Goal: Browse casually: Explore the website without a specific task or goal

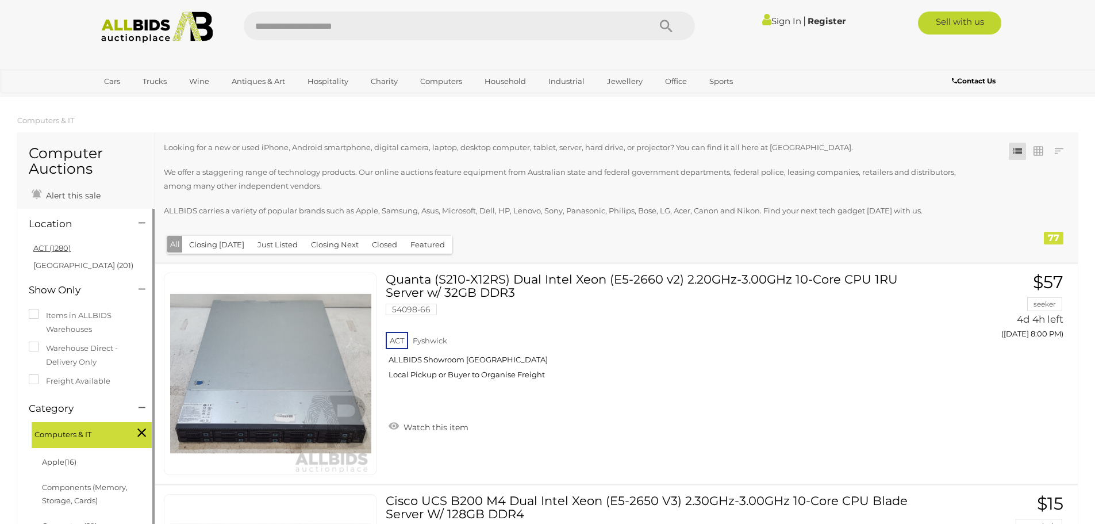
click at [45, 249] on link "ACT (1280)" at bounding box center [51, 247] width 37 height 9
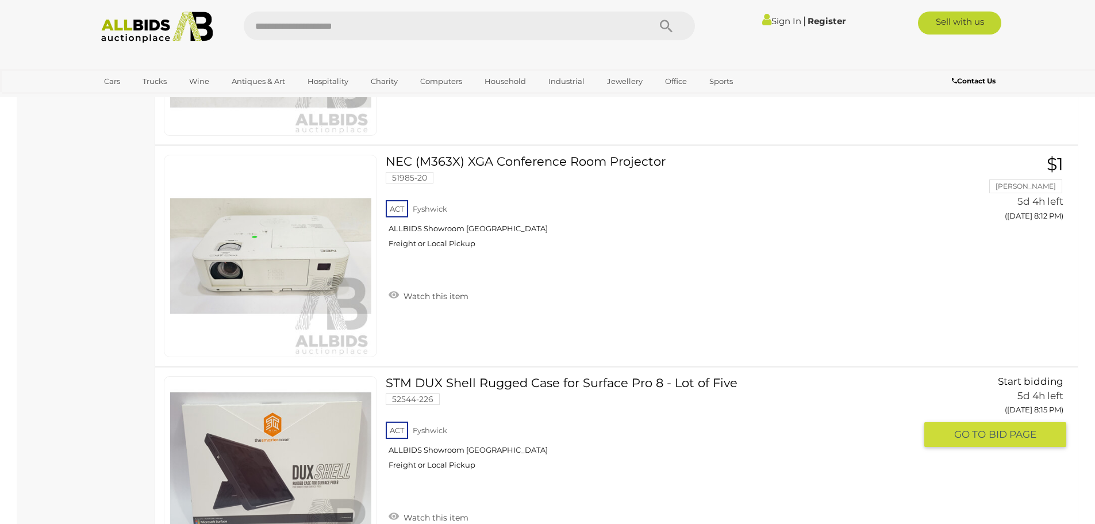
scroll to position [8967, 0]
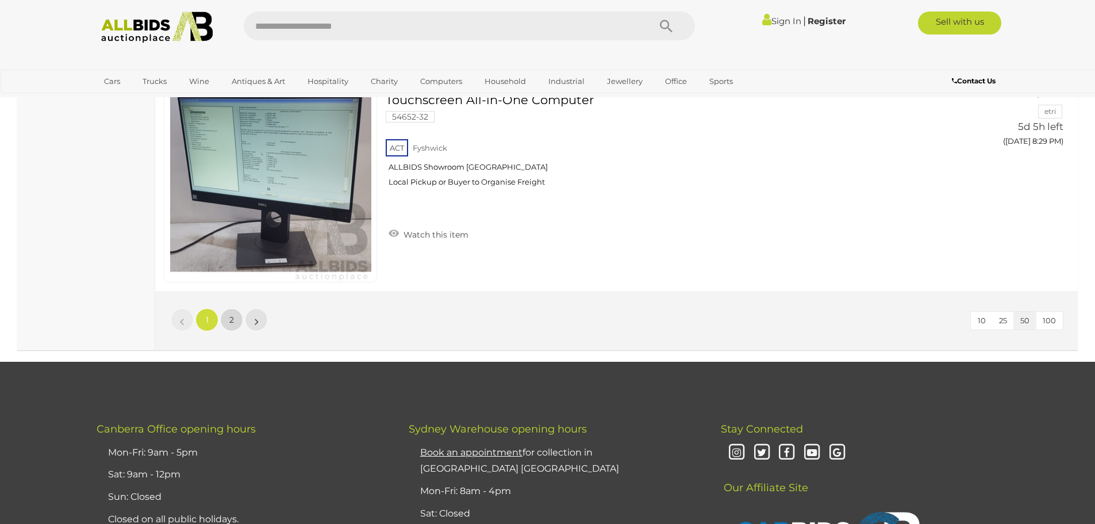
click at [231, 317] on span "2" at bounding box center [231, 319] width 5 height 10
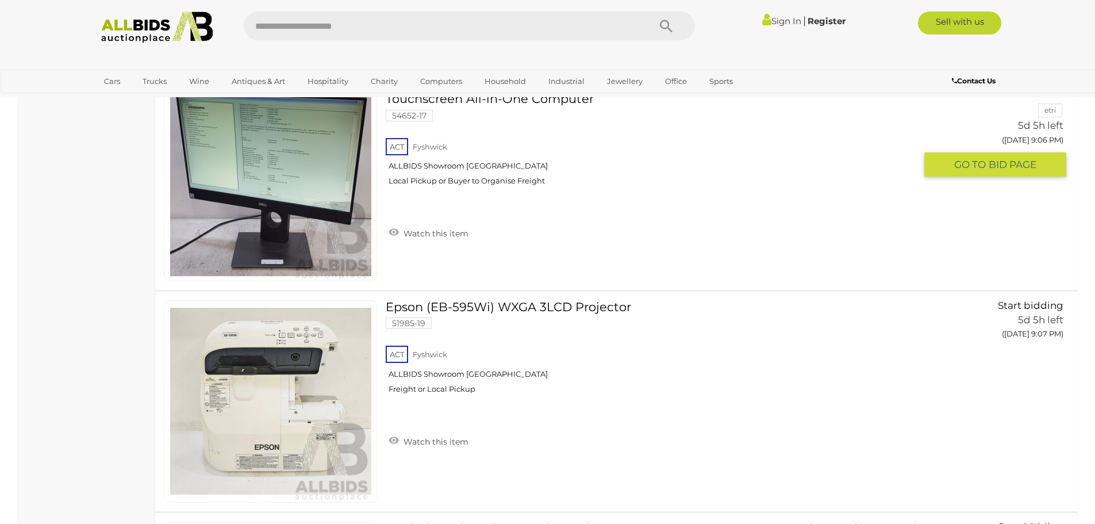
scroll to position [4343, 0]
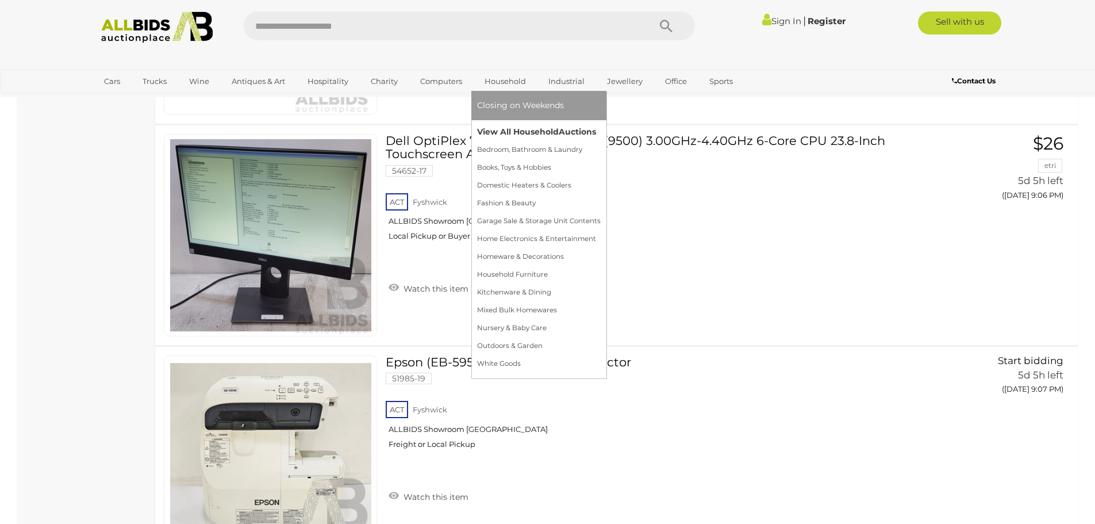
click at [504, 129] on link "View All Household Auctions" at bounding box center [539, 132] width 124 height 18
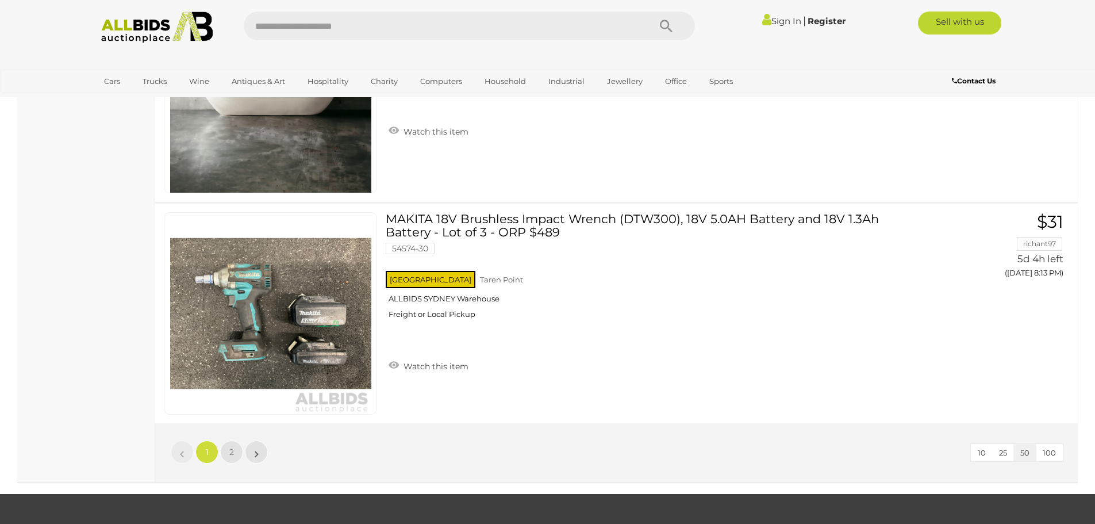
scroll to position [10921, 0]
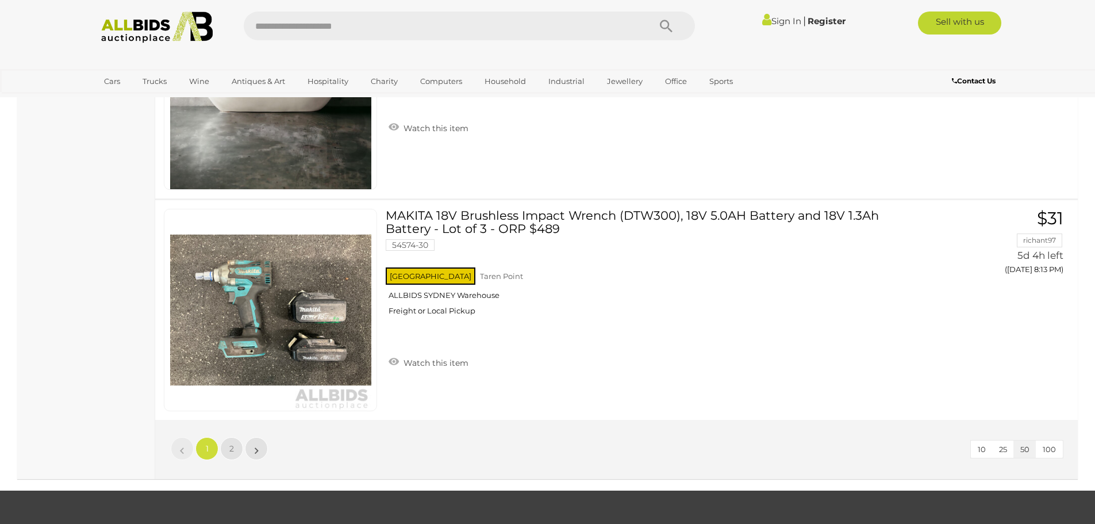
click at [1050, 451] on span "100" at bounding box center [1049, 448] width 13 height 9
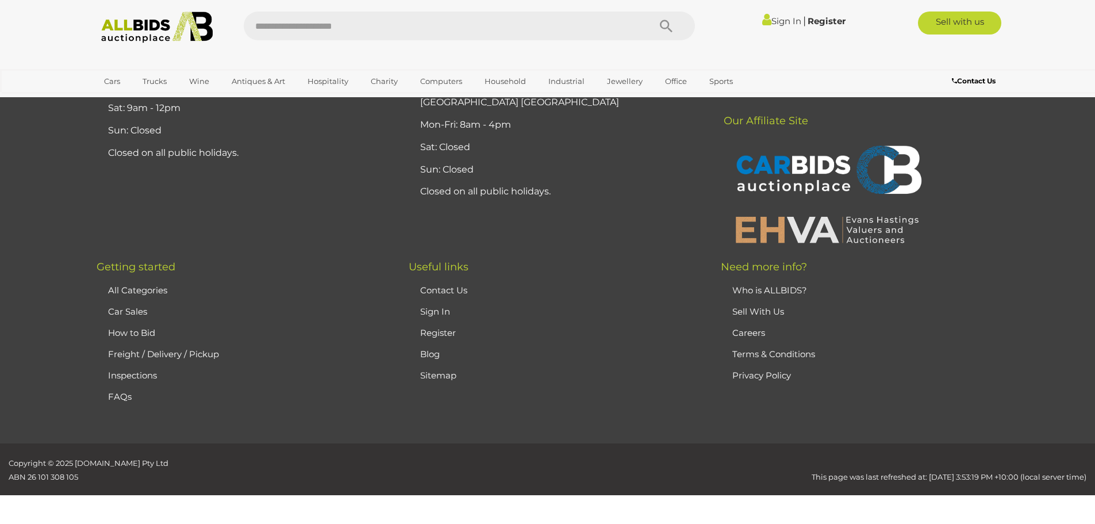
scroll to position [161, 0]
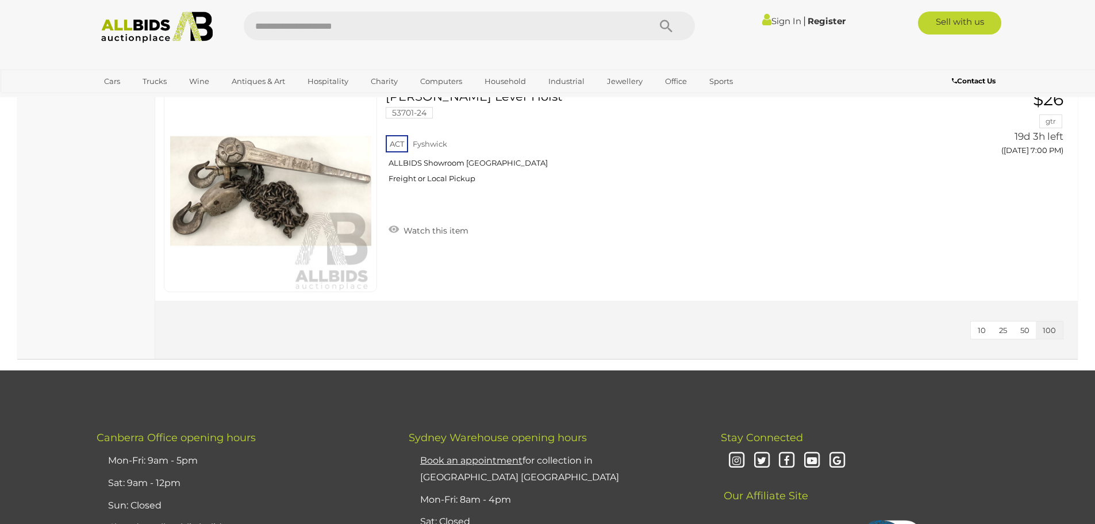
scroll to position [13554, 0]
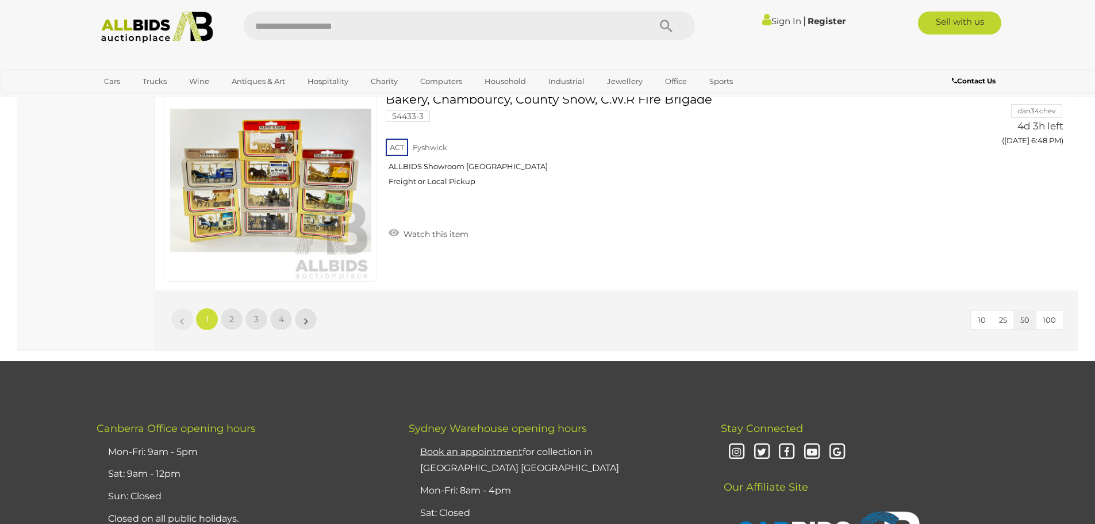
scroll to position [11036, 0]
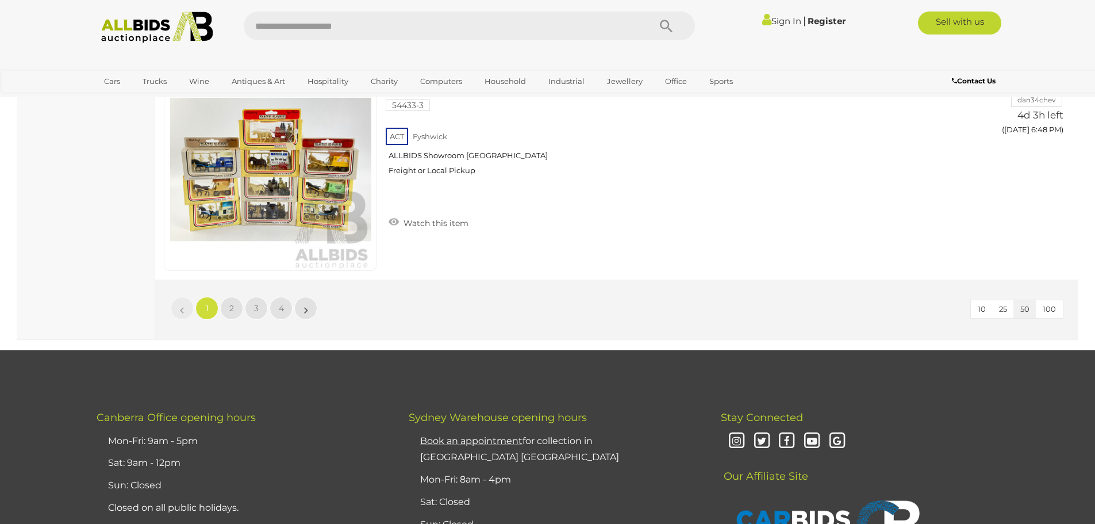
click at [1058, 312] on button "100" at bounding box center [1049, 309] width 27 height 18
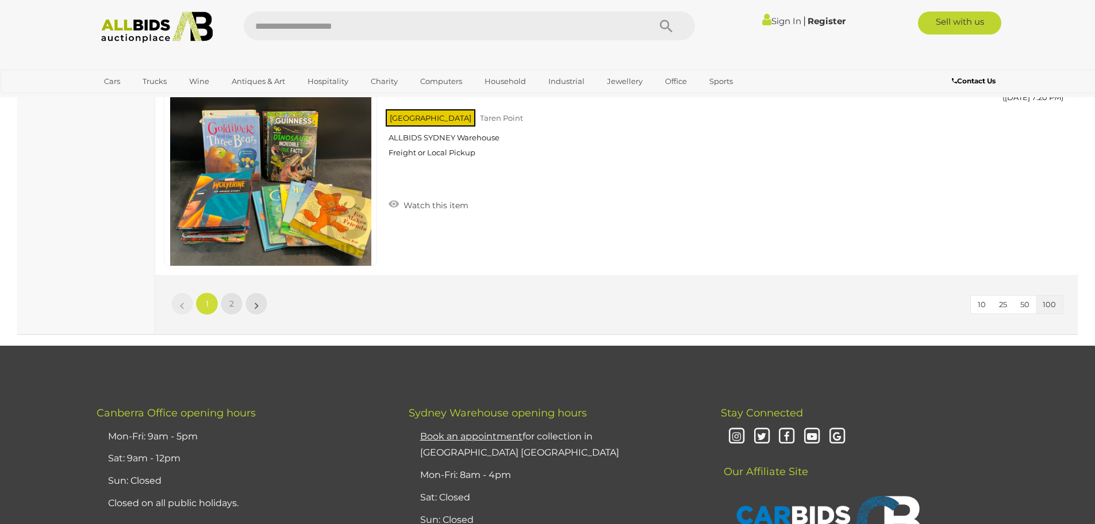
scroll to position [22150, 0]
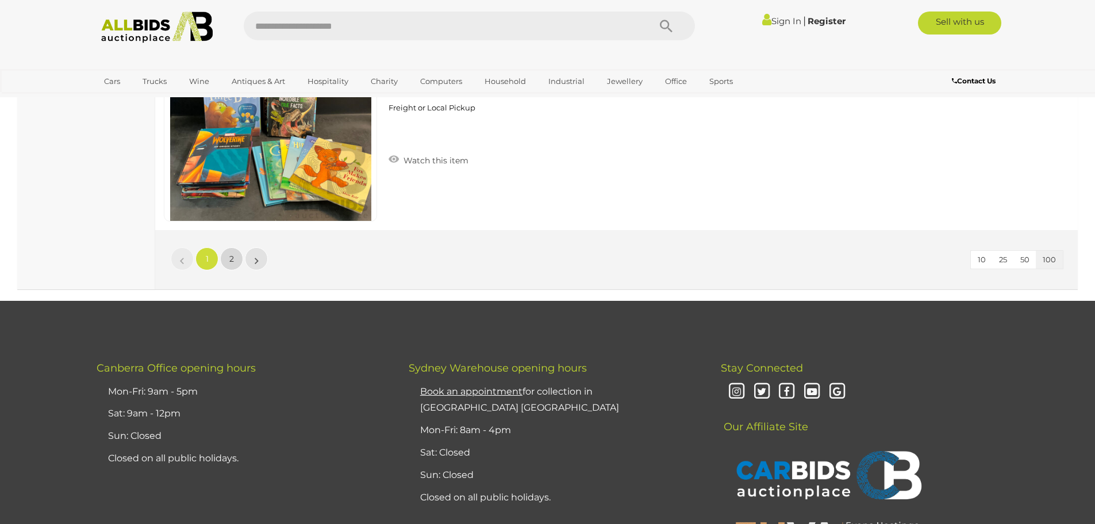
click at [236, 263] on link "2" at bounding box center [231, 258] width 23 height 23
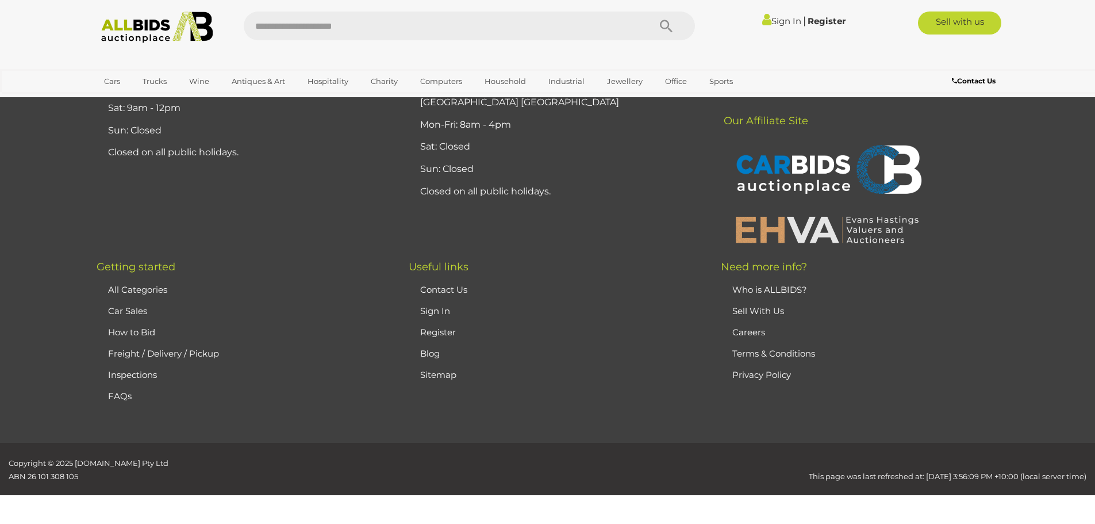
scroll to position [136, 0]
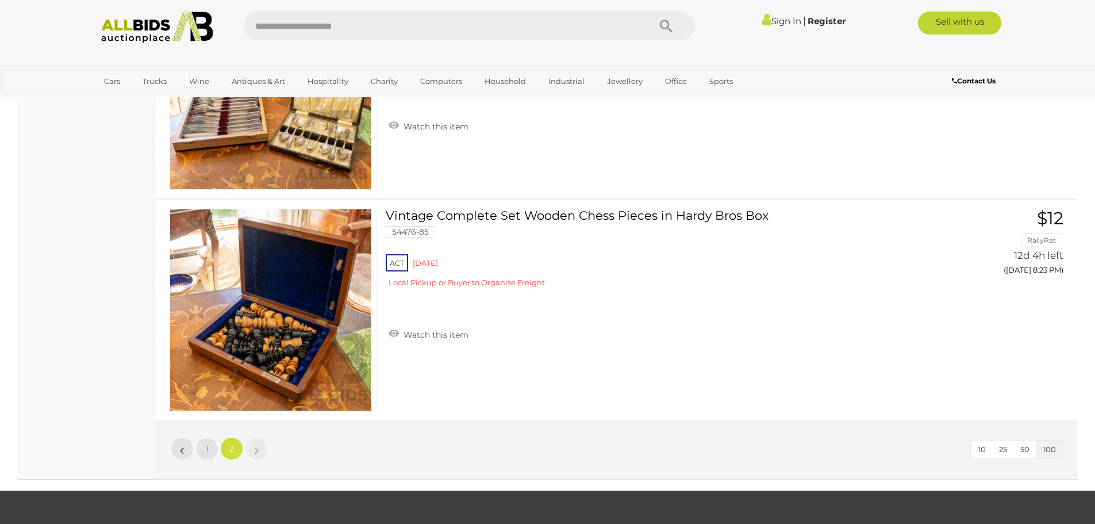
scroll to position [21978, 0]
